Goal: Information Seeking & Learning: Learn about a topic

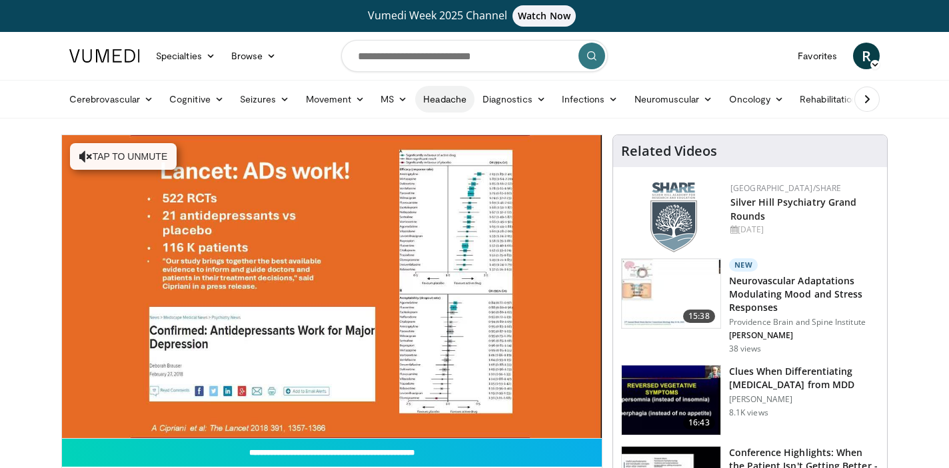
click at [445, 97] on link "Headache" at bounding box center [444, 99] width 59 height 27
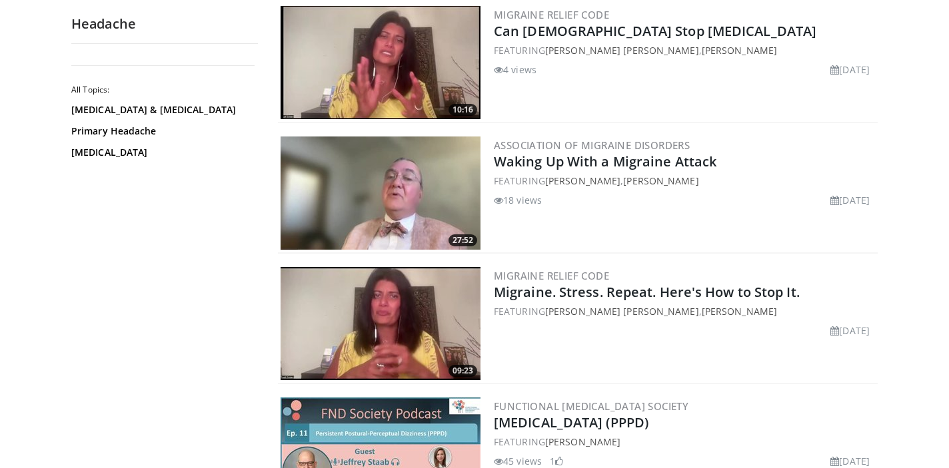
scroll to position [1226, 0]
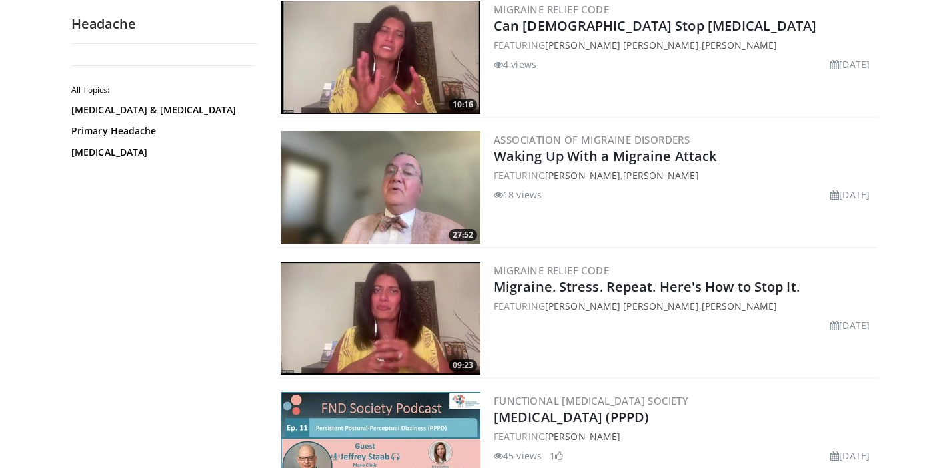
click at [386, 179] on img at bounding box center [380, 187] width 200 height 113
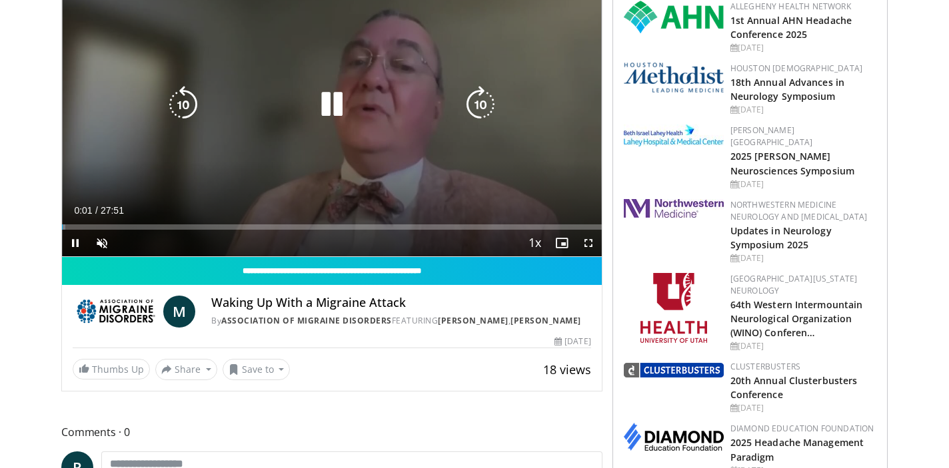
scroll to position [191, 0]
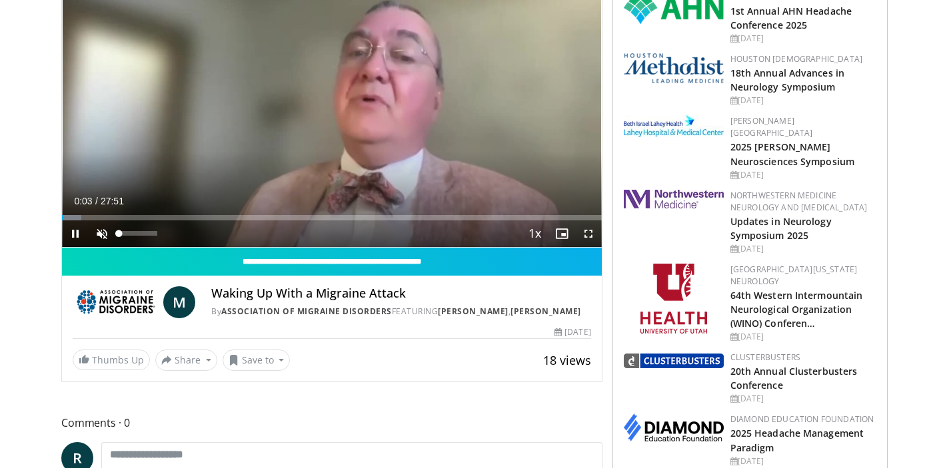
click at [103, 233] on span "Video Player" at bounding box center [102, 234] width 27 height 27
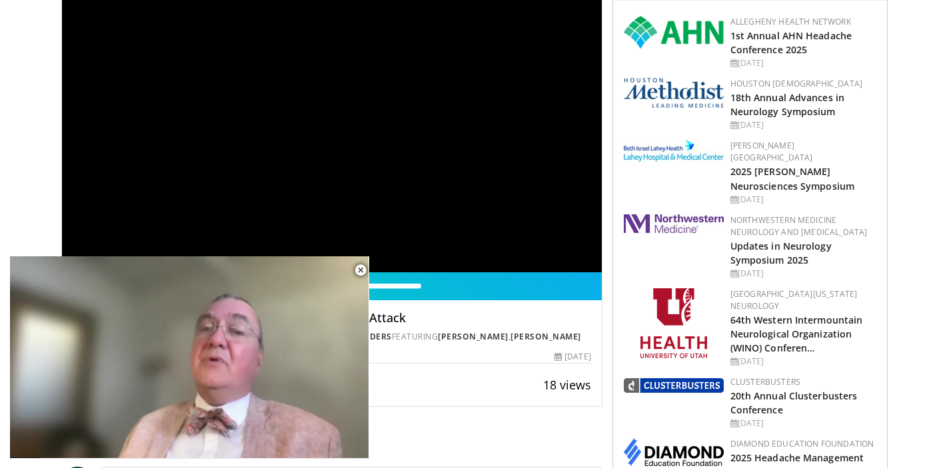
scroll to position [227, 0]
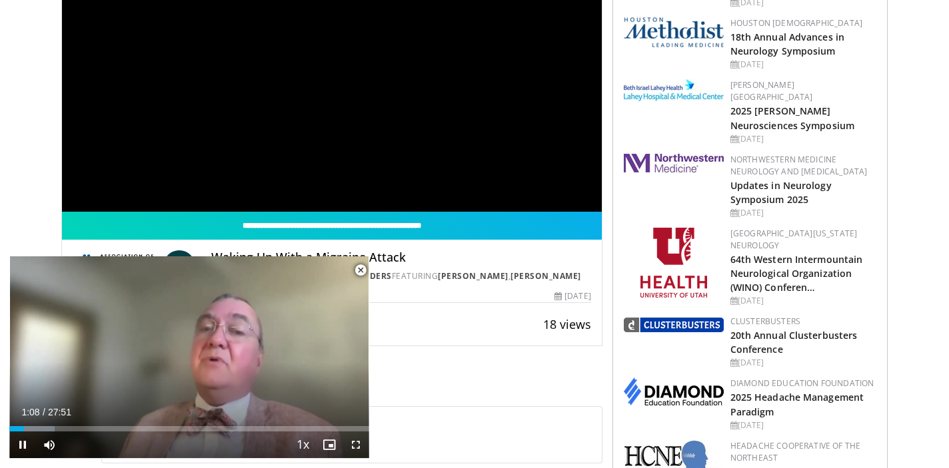
click at [359, 271] on span "Video Player" at bounding box center [360, 270] width 27 height 27
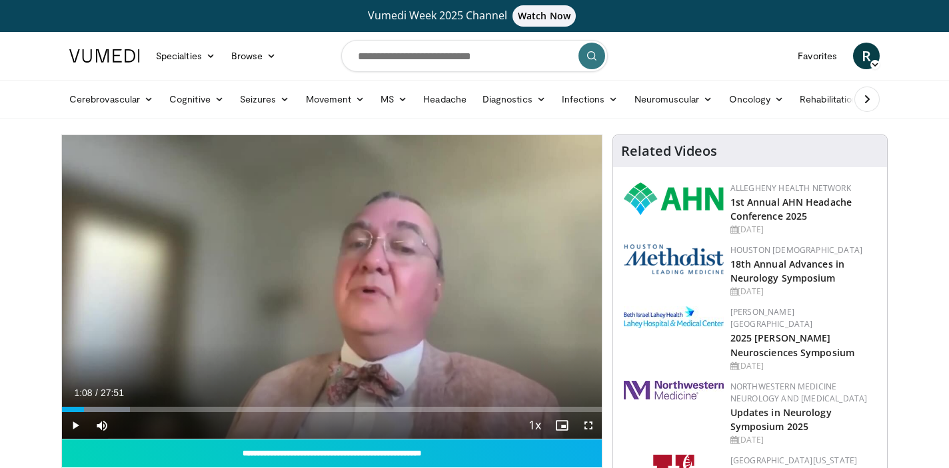
scroll to position [0, 0]
click at [464, 102] on link "Headache" at bounding box center [444, 99] width 59 height 27
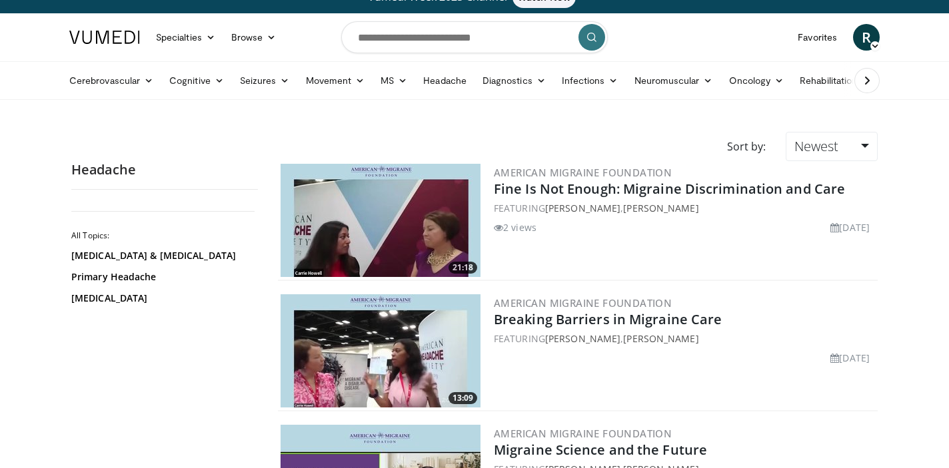
scroll to position [22, 0]
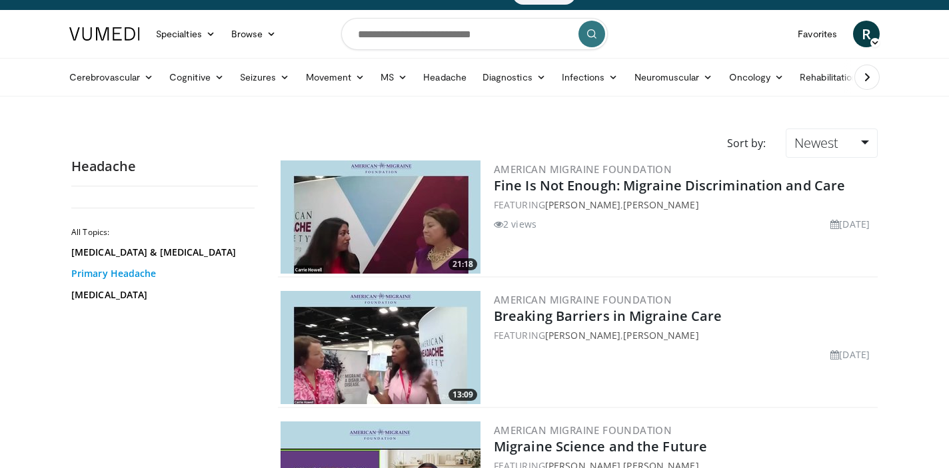
click at [143, 269] on link "Primary Headache" at bounding box center [161, 273] width 180 height 13
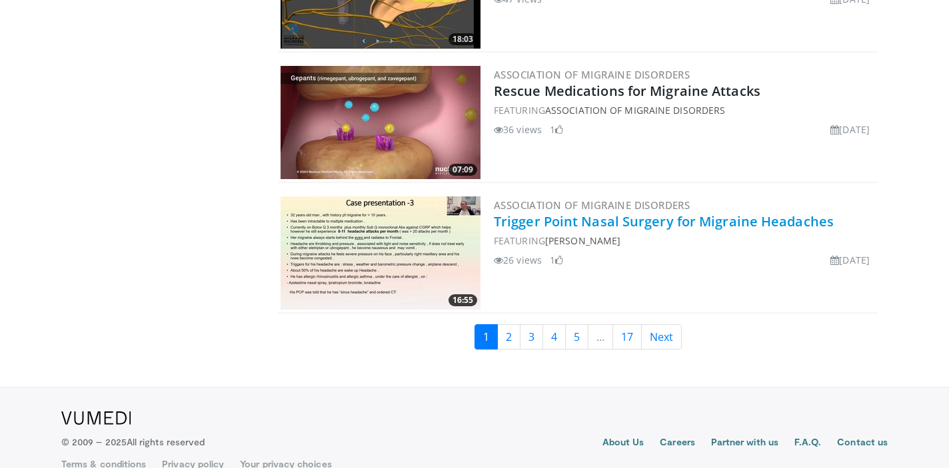
scroll to position [3123, 0]
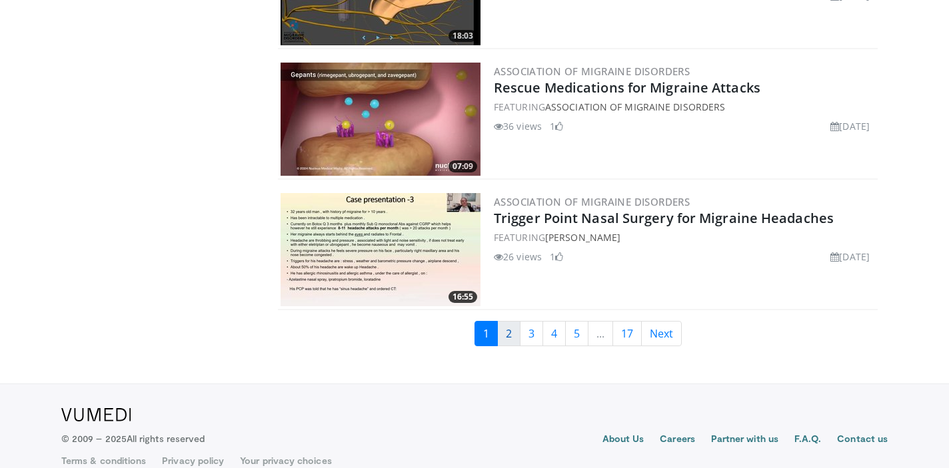
click at [511, 337] on link "2" at bounding box center [508, 333] width 23 height 25
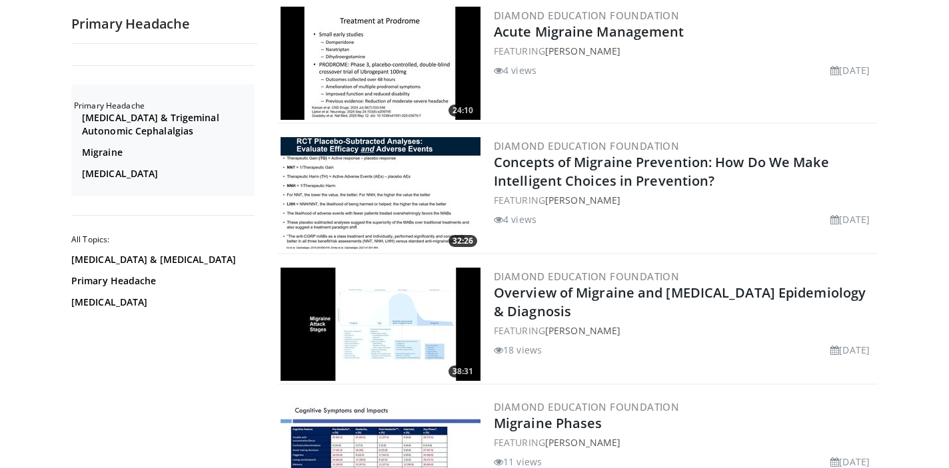
scroll to position [1746, 0]
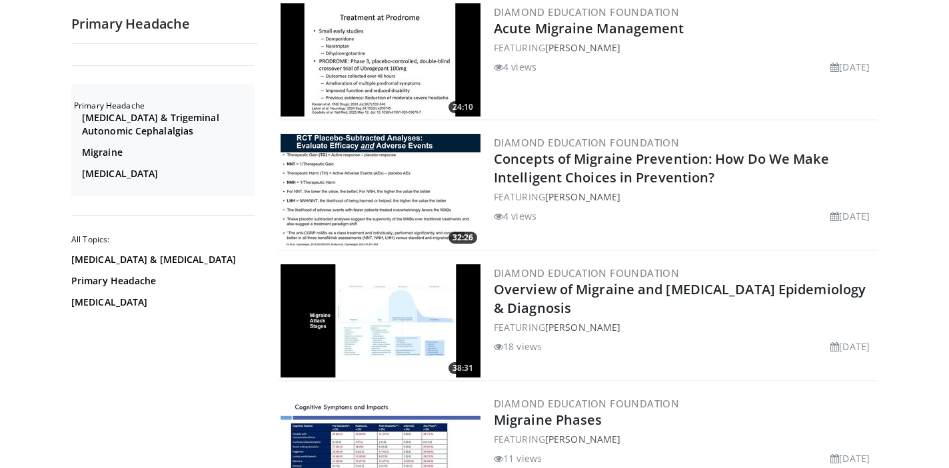
click at [336, 188] on img at bounding box center [380, 190] width 200 height 113
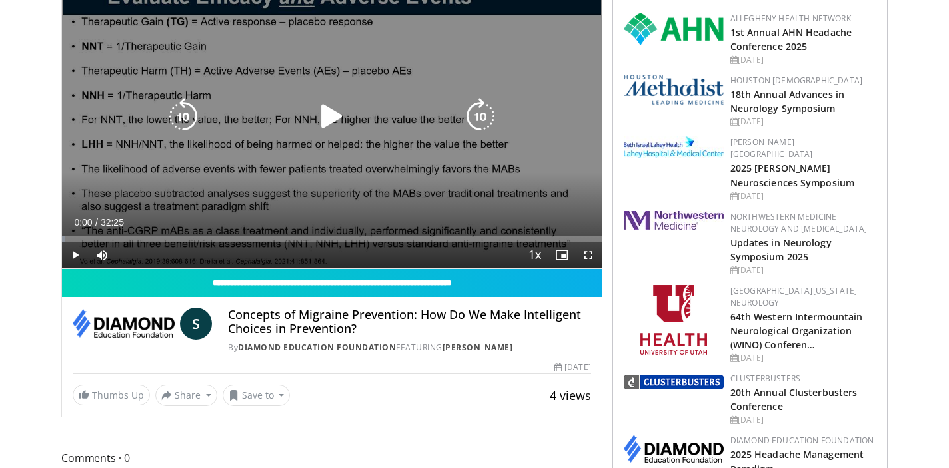
scroll to position [171, 0]
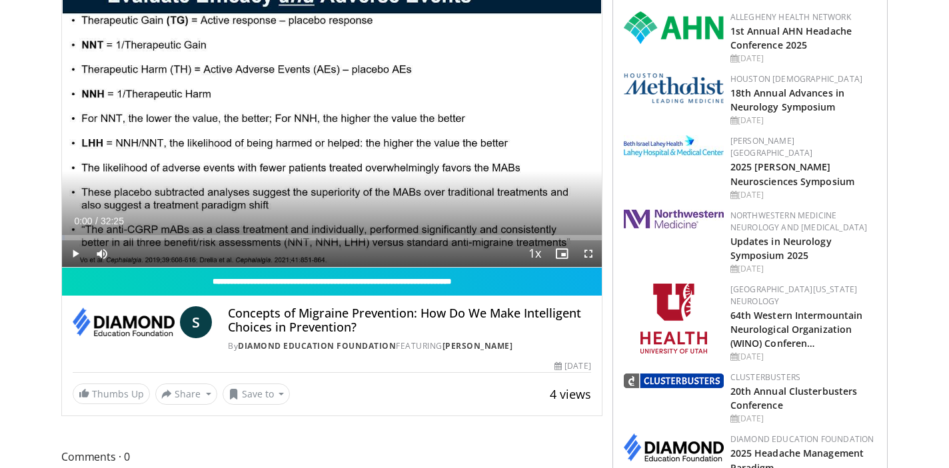
click at [76, 258] on span "Video Player" at bounding box center [75, 253] width 27 height 27
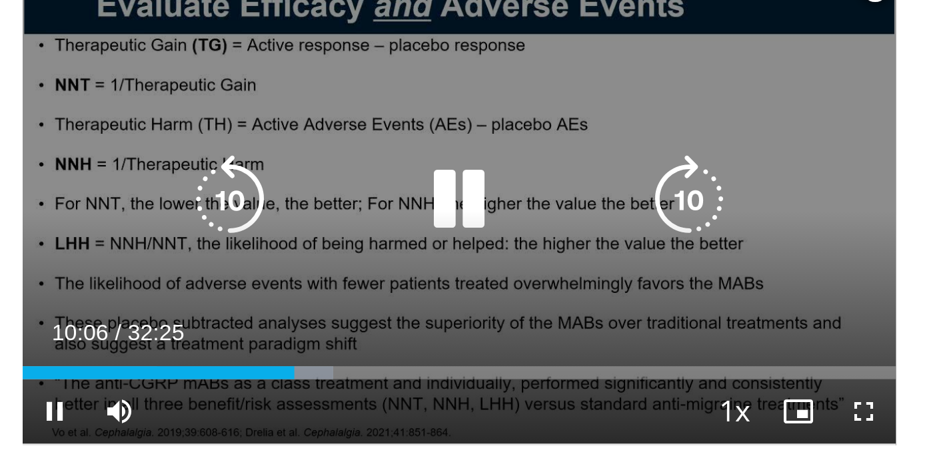
scroll to position [1600, 0]
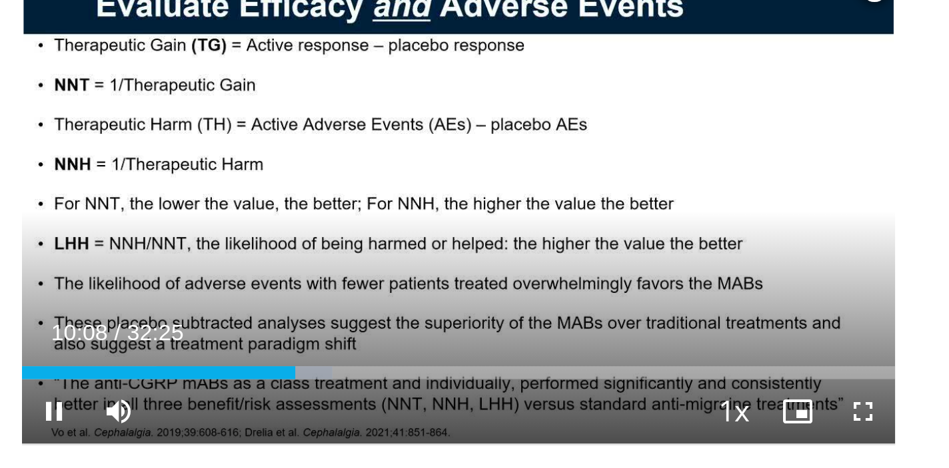
click at [354, 432] on span "Video Player" at bounding box center [355, 445] width 27 height 27
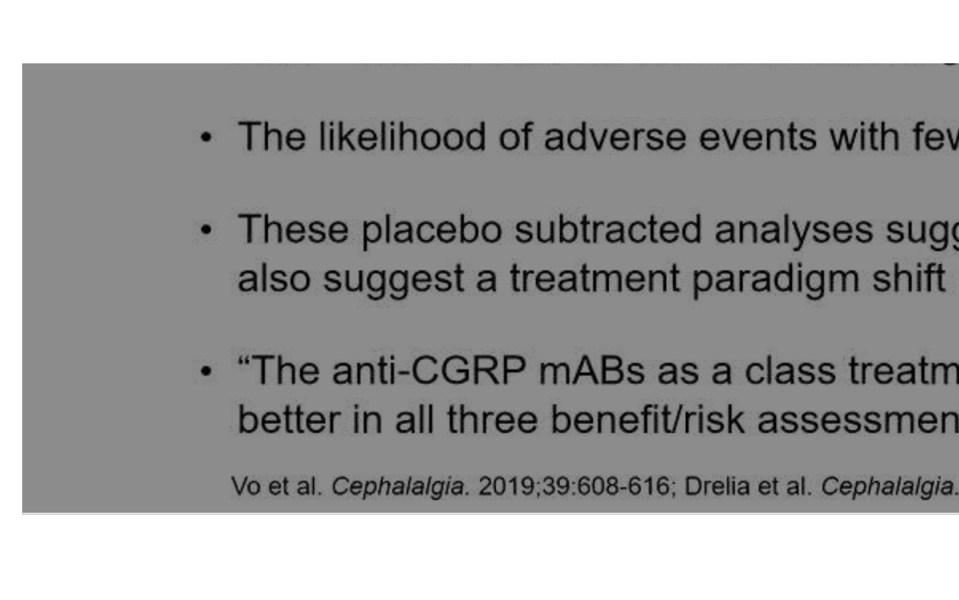
scroll to position [2138, 0]
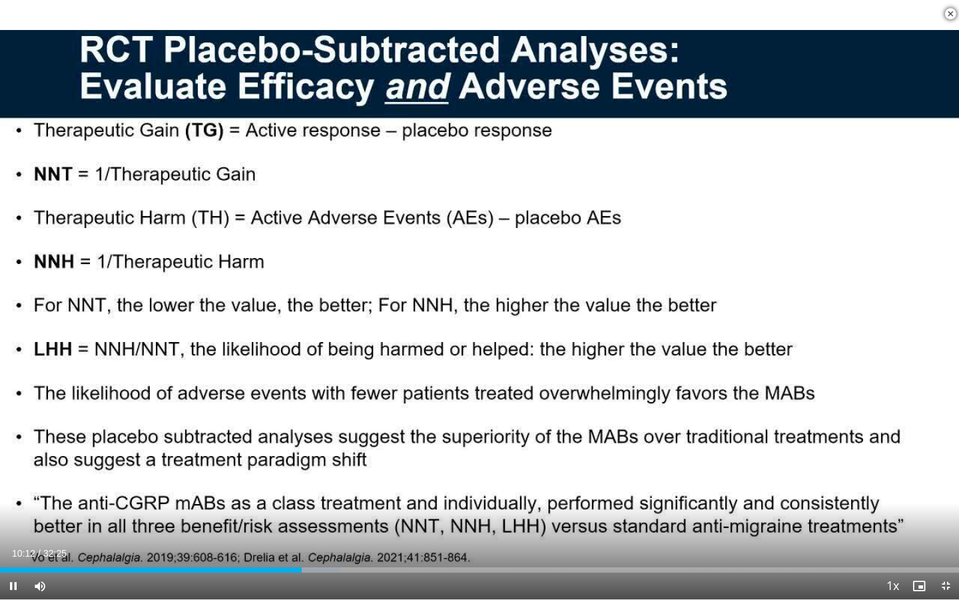
click at [945, 468] on span "Video Player" at bounding box center [946, 585] width 27 height 27
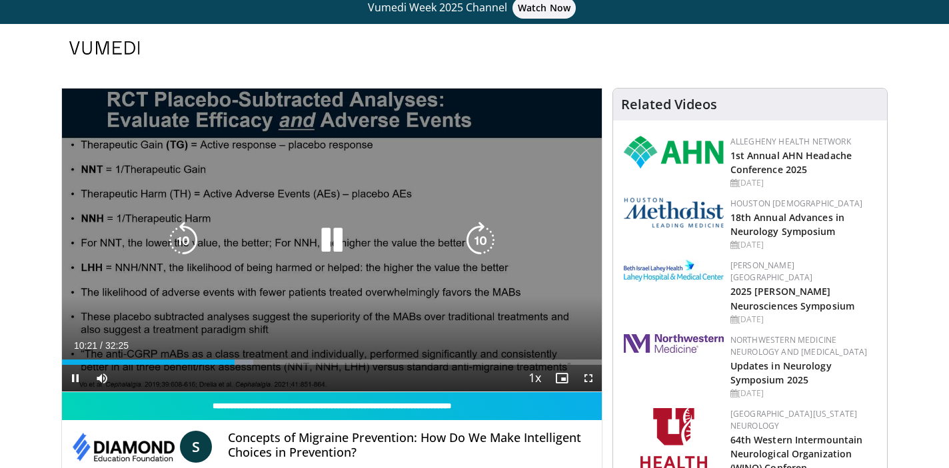
scroll to position [9, 0]
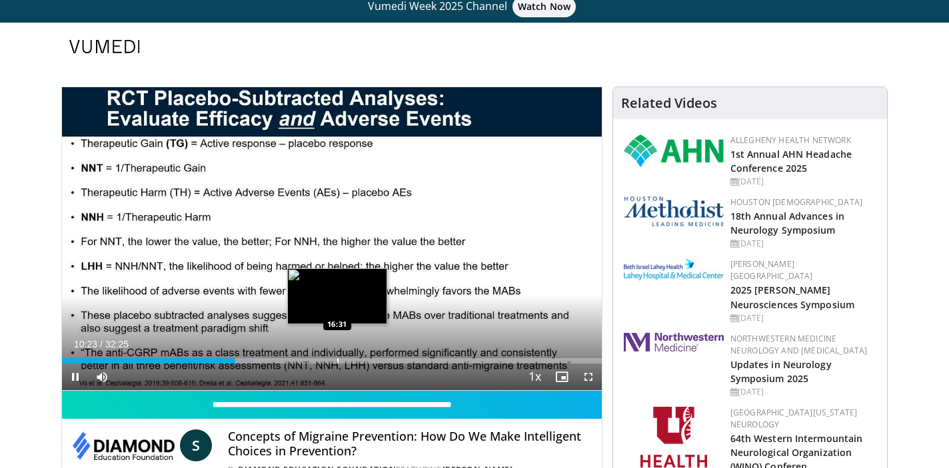
click at [337, 360] on div "Progress Bar" at bounding box center [337, 360] width 1 height 5
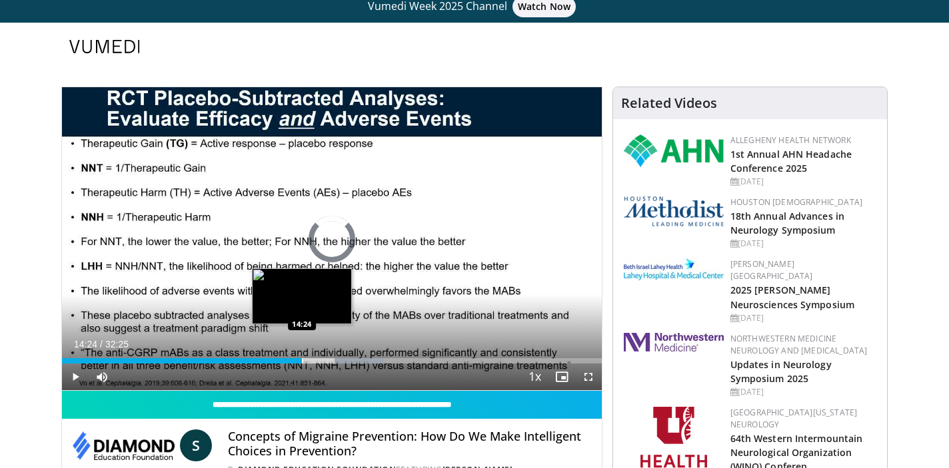
click at [302, 359] on div "Progress Bar" at bounding box center [302, 360] width 1 height 5
click at [293, 362] on div "Progress Bar" at bounding box center [293, 360] width 1 height 5
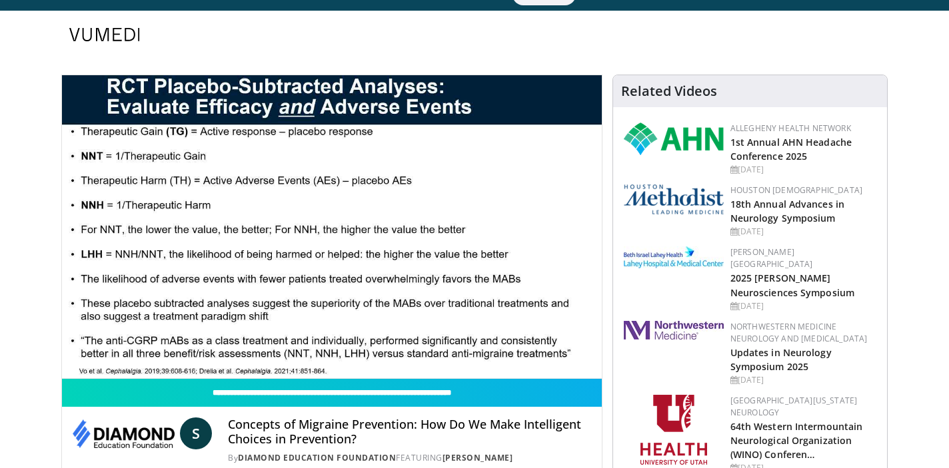
scroll to position [25, 0]
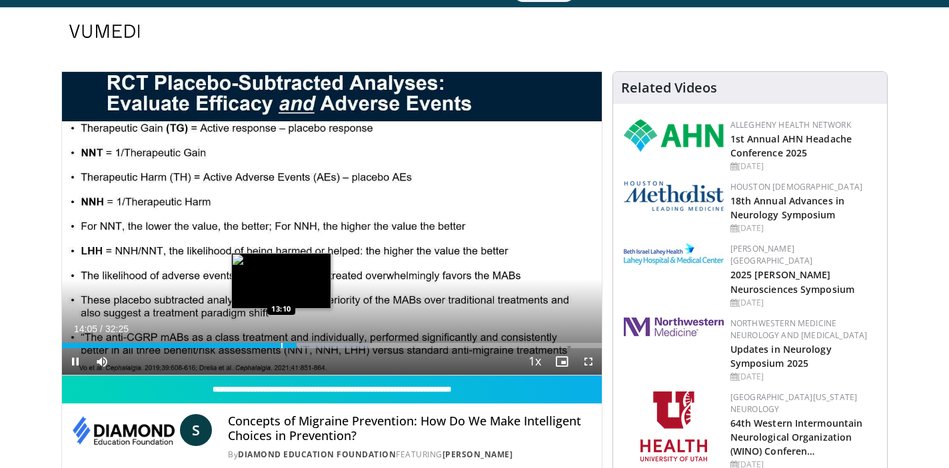
click at [281, 344] on div "Progress Bar" at bounding box center [281, 345] width 1 height 5
click at [272, 346] on div "Progress Bar" at bounding box center [272, 345] width 1 height 5
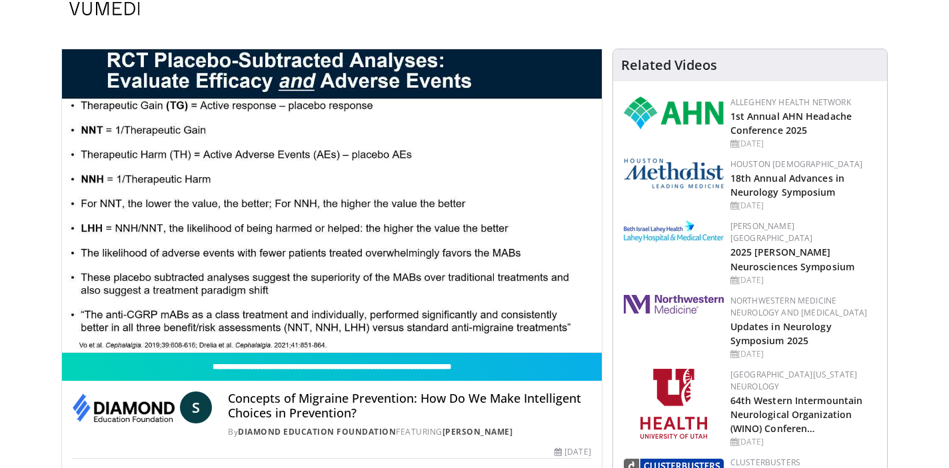
scroll to position [48, 0]
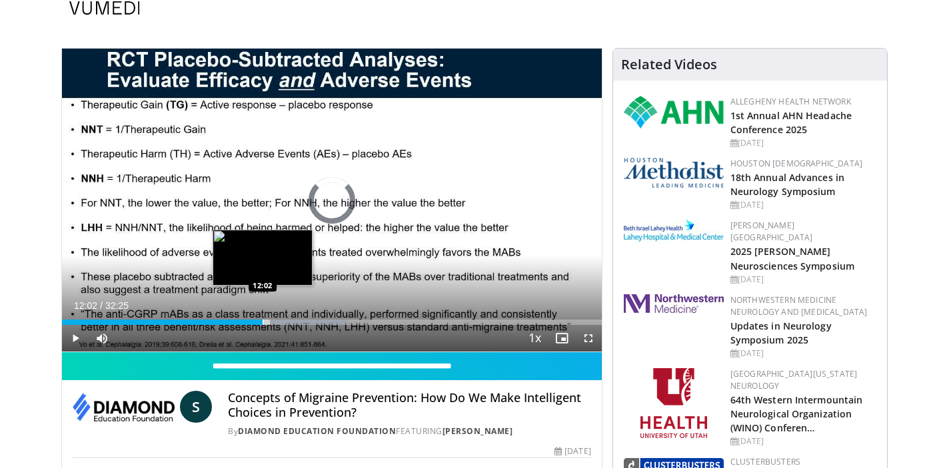
click at [262, 322] on div "Progress Bar" at bounding box center [262, 322] width 1 height 5
click at [246, 321] on div "Progress Bar" at bounding box center [246, 322] width 1 height 5
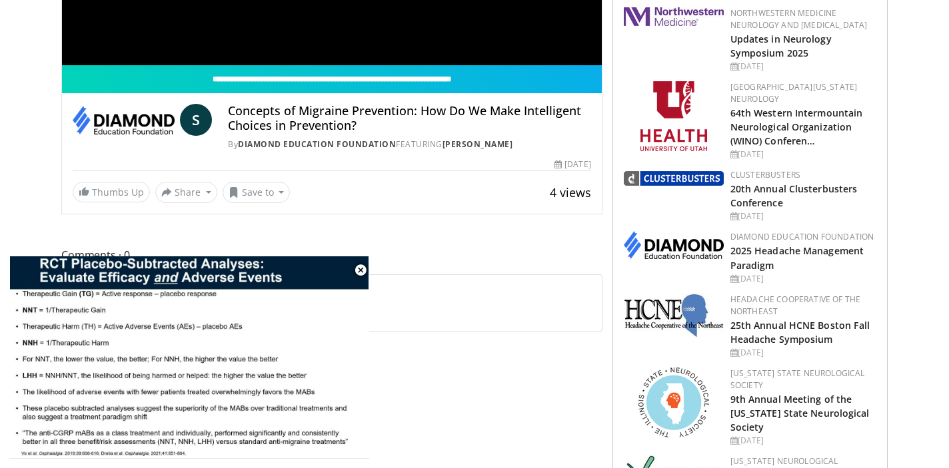
scroll to position [338, 0]
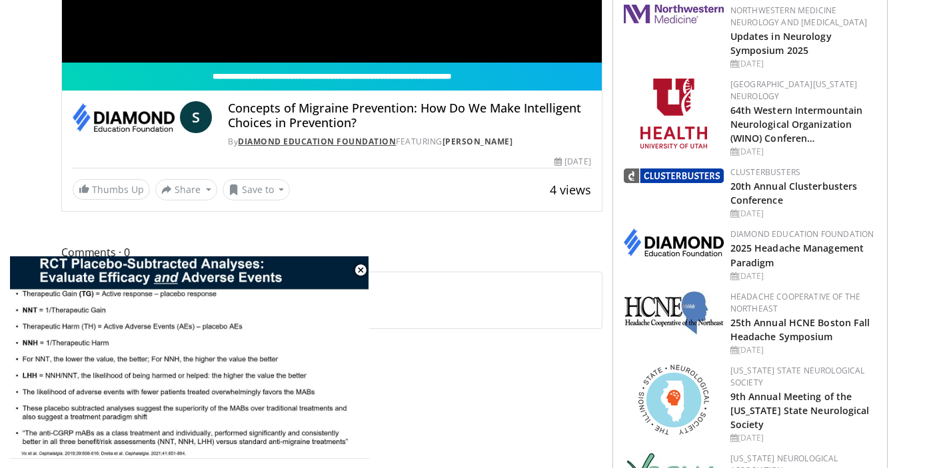
click at [350, 141] on link "Diamond Education Foundation" at bounding box center [317, 141] width 158 height 11
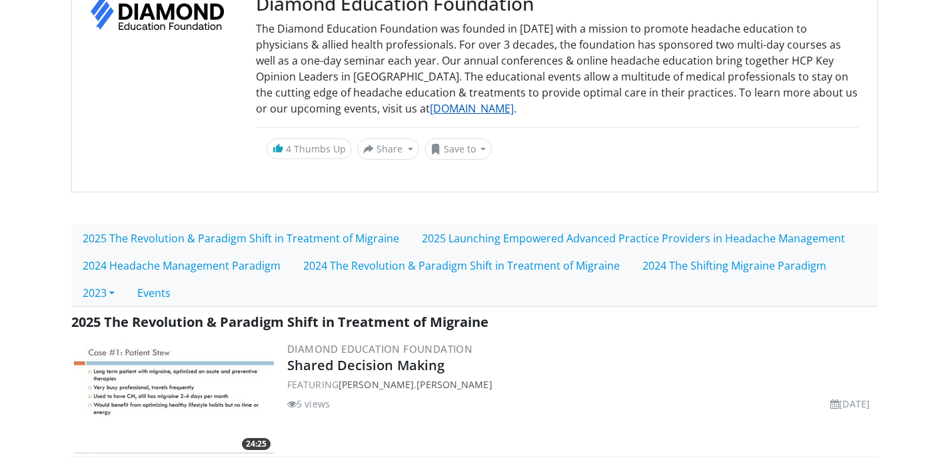
scroll to position [192, 0]
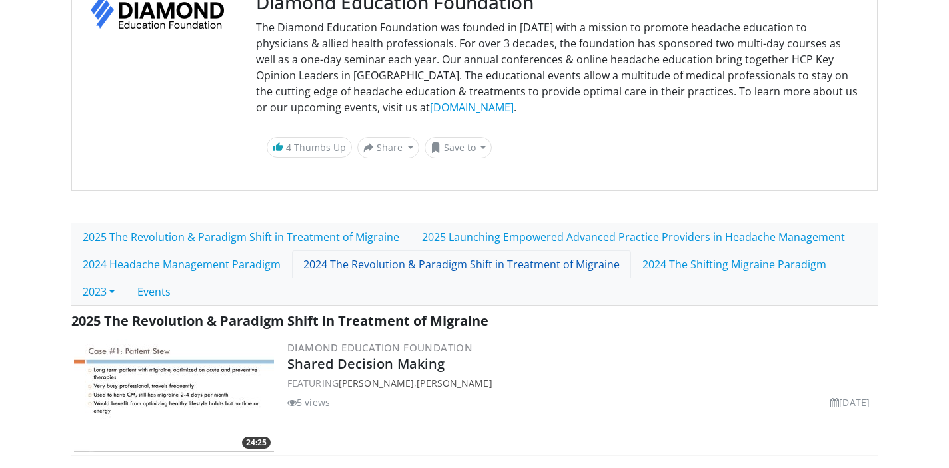
click at [379, 265] on link "2024 The Revolution & Paradigm Shift in Treatment of Migraine" at bounding box center [461, 264] width 339 height 28
click at [679, 265] on link "2024 The Shifting Migraine Paradigm" at bounding box center [734, 264] width 207 height 28
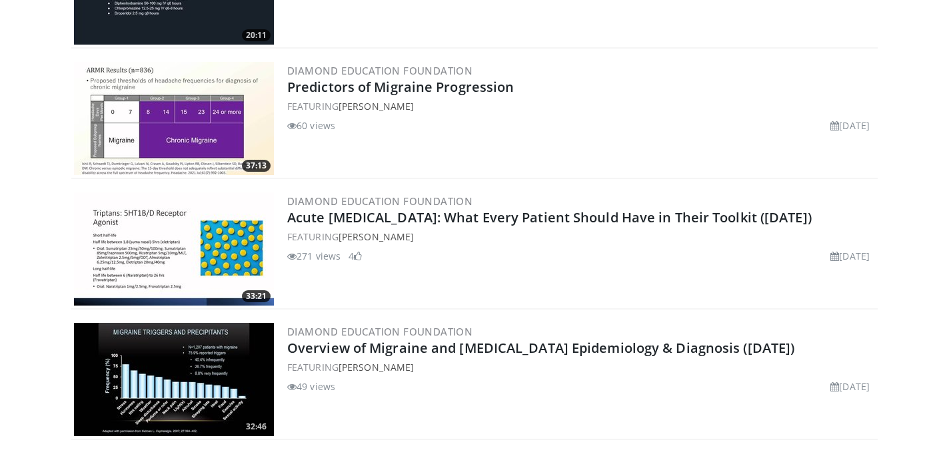
scroll to position [3886, 0]
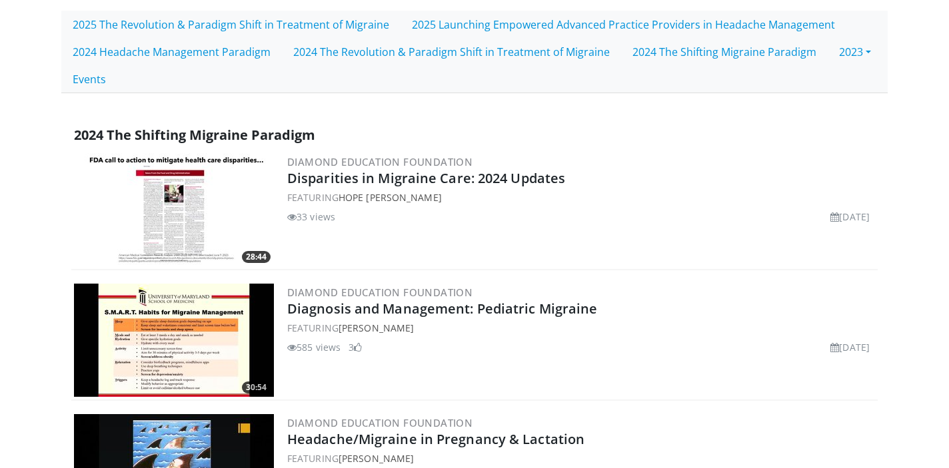
scroll to position [402, 0]
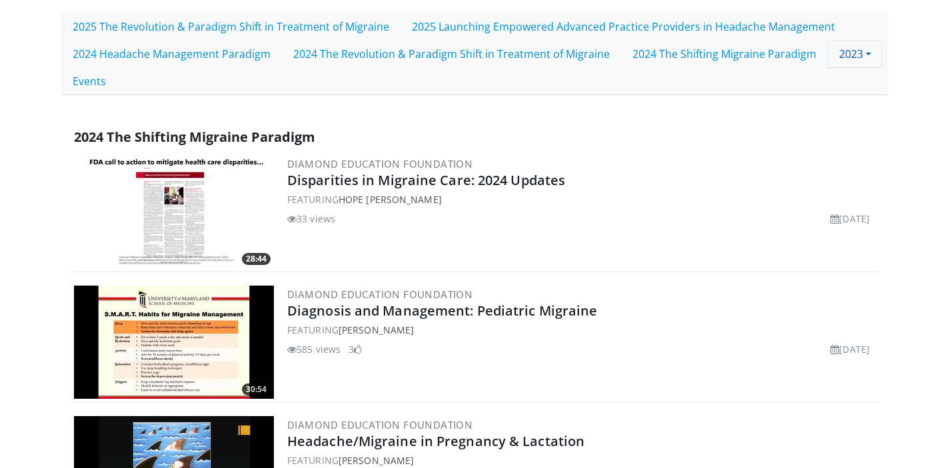
click at [853, 51] on link "2023" at bounding box center [854, 54] width 55 height 28
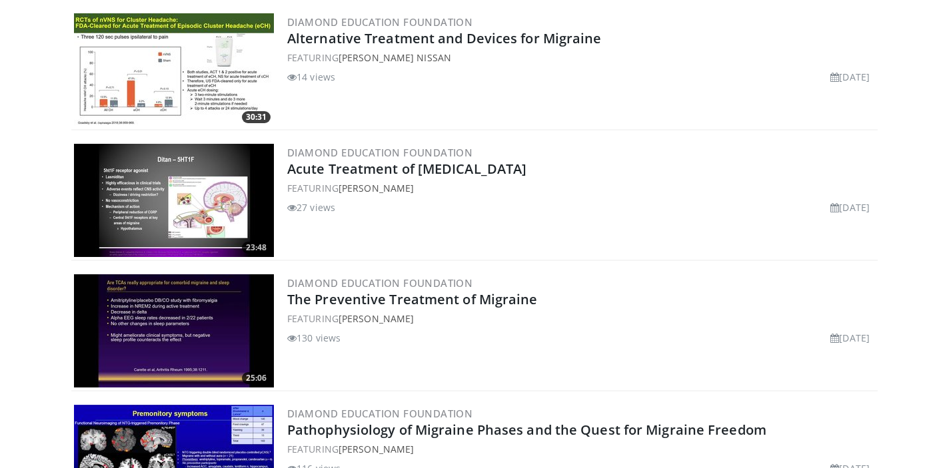
scroll to position [1725, 0]
